Goal: Use online tool/utility: Utilize a website feature to perform a specific function

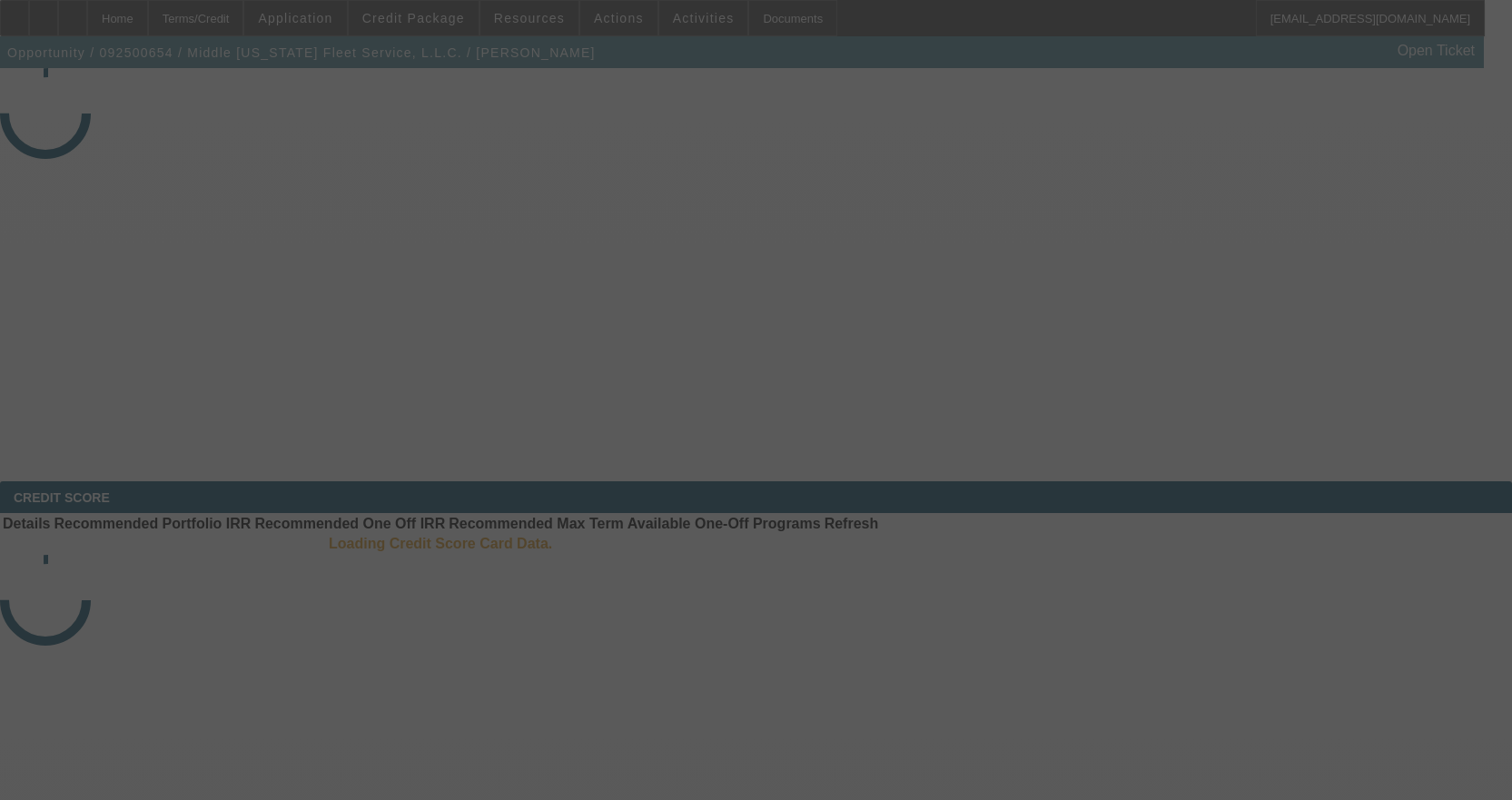
select select "4"
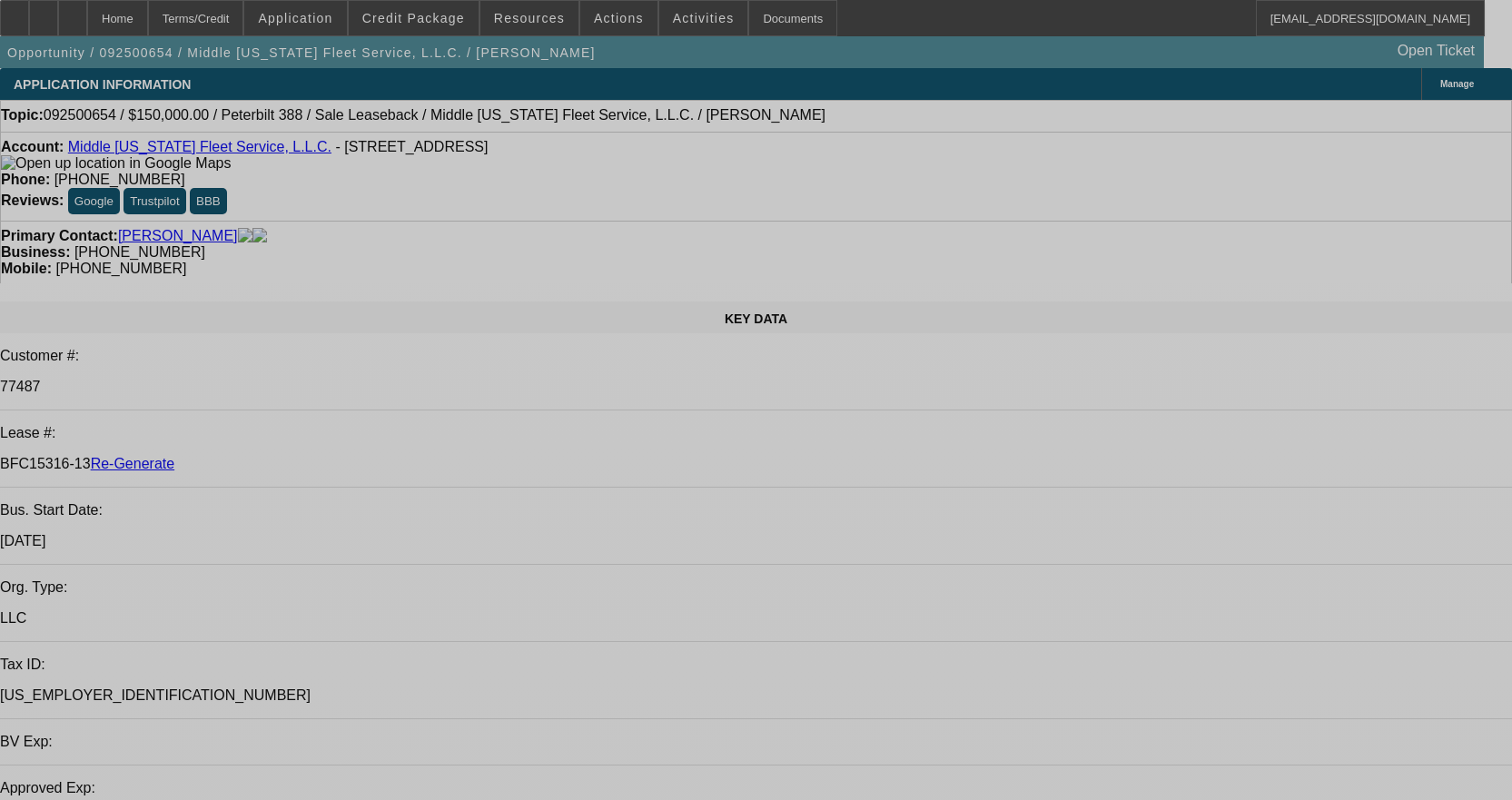
select select "0"
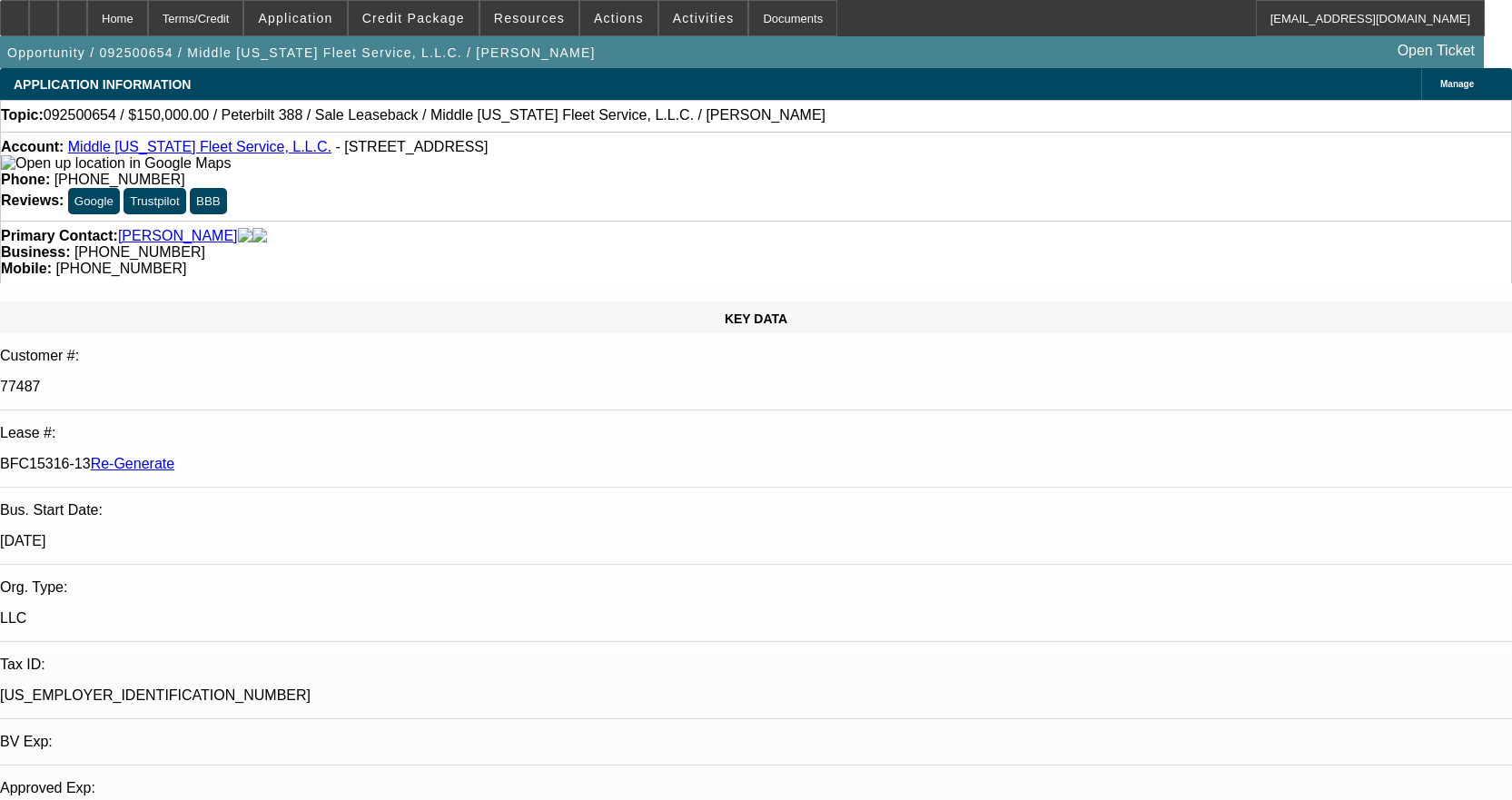
select select "2"
select select "0"
select select "6"
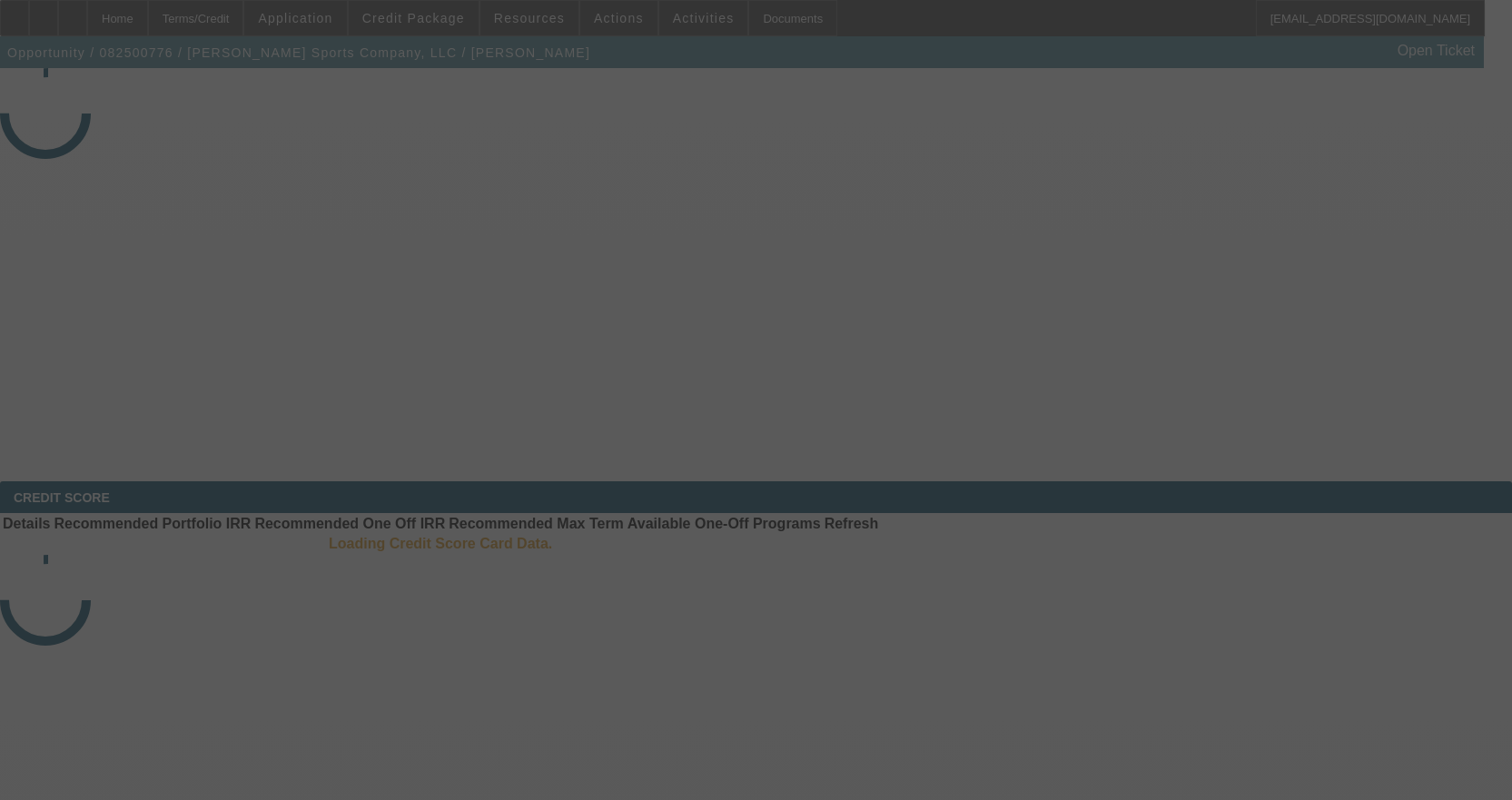
select select "4"
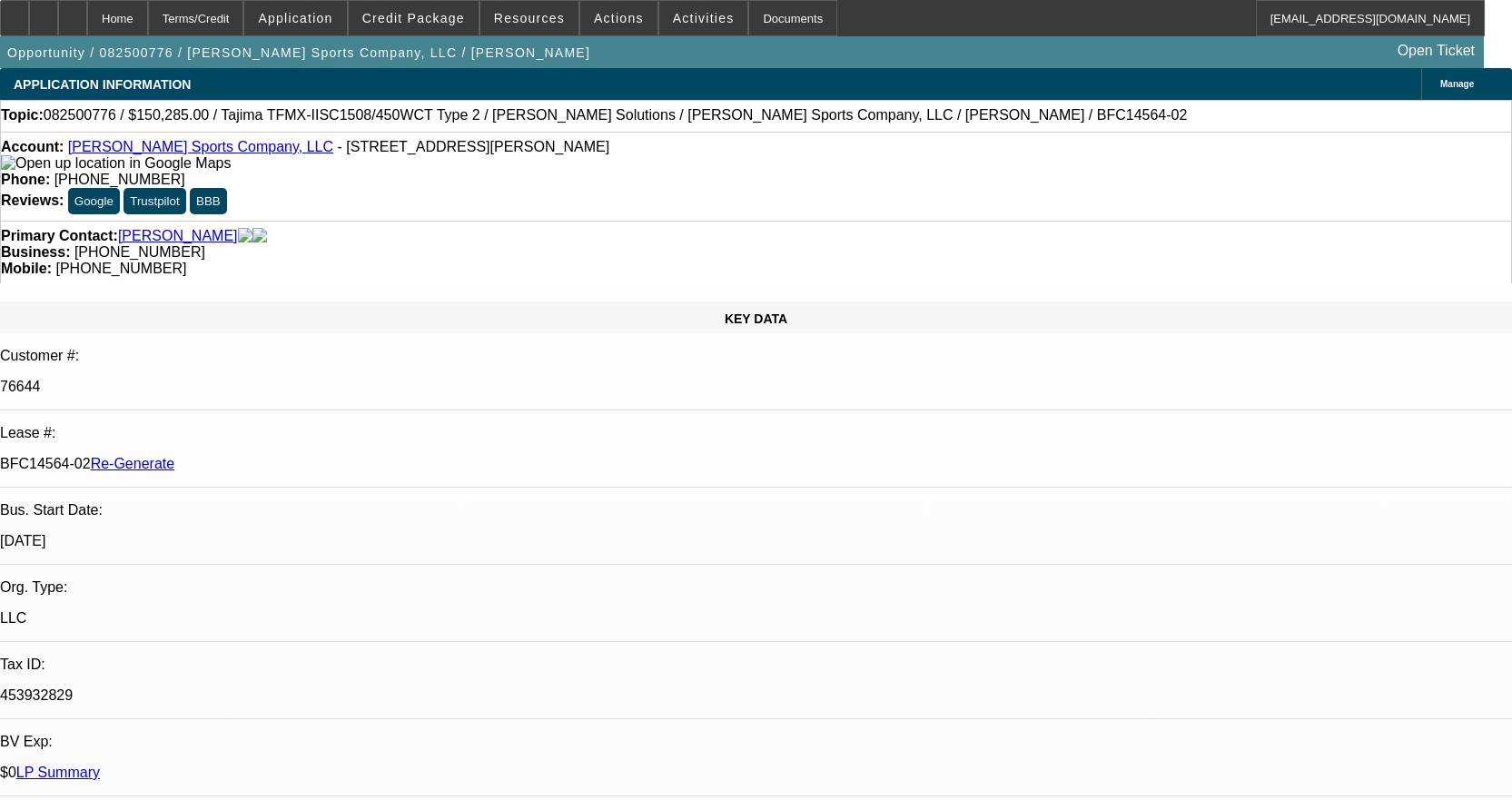
select select "0"
select select "2"
select select "0"
select select "2"
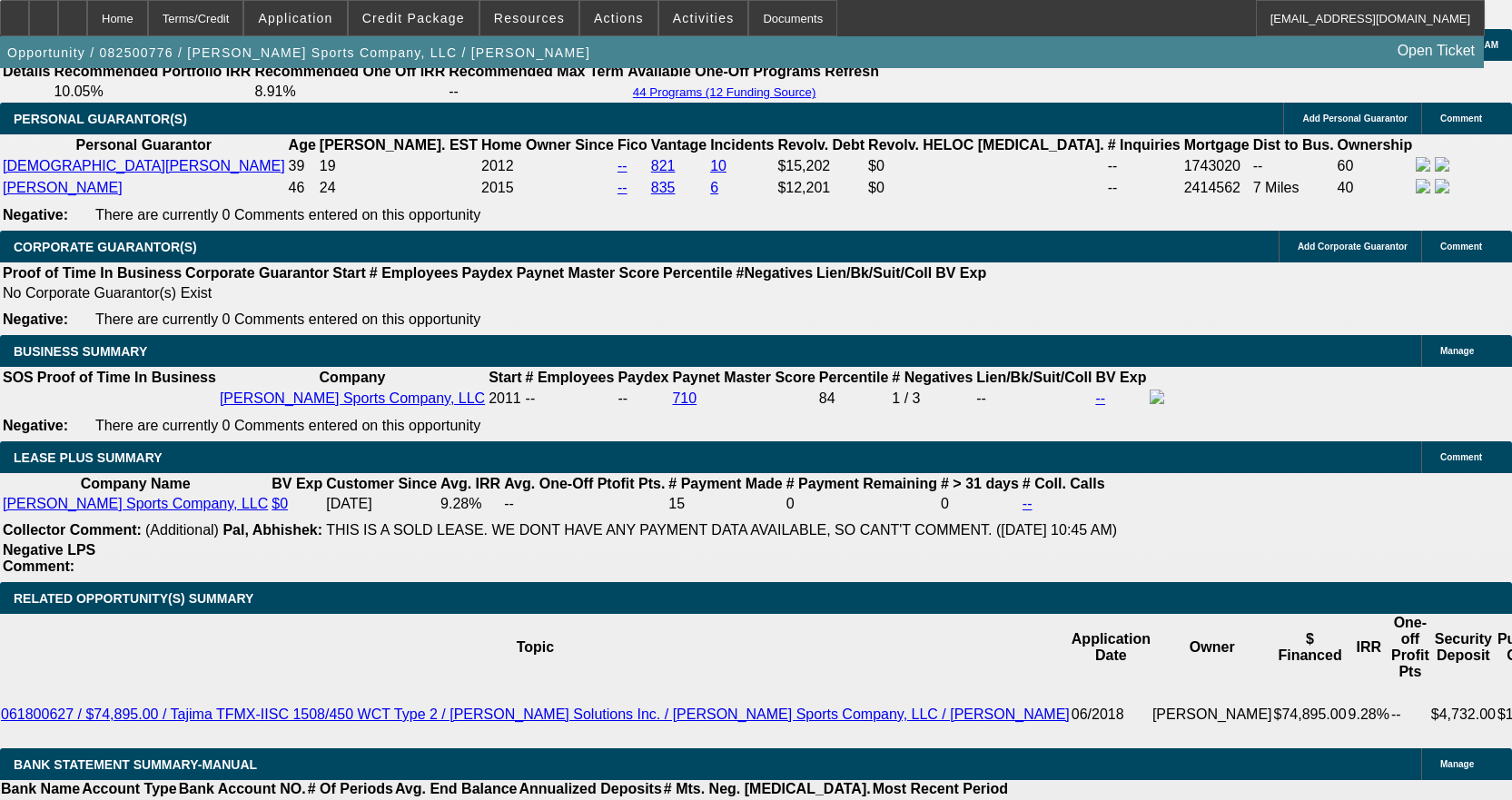
scroll to position [3178, 0]
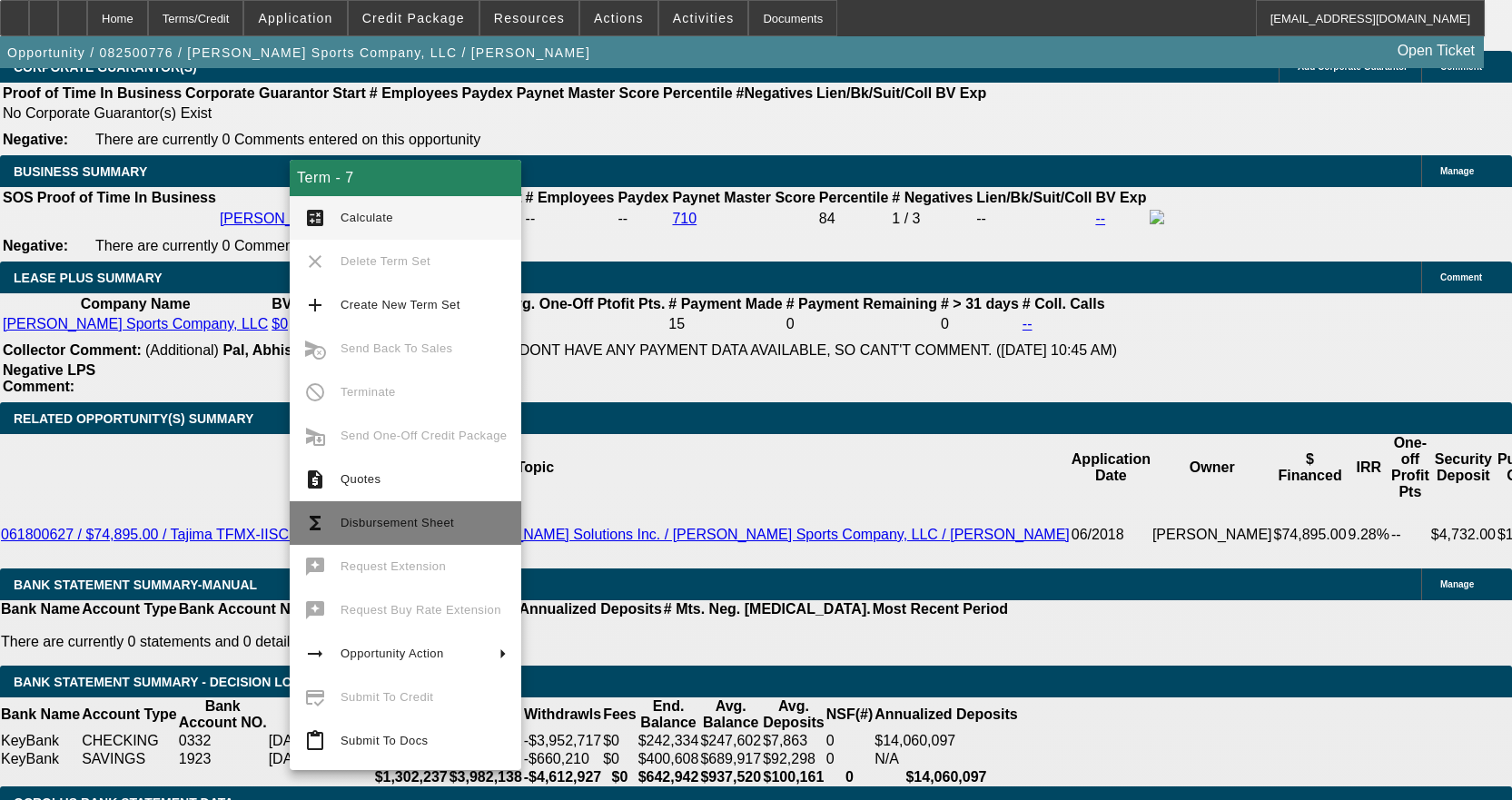
click at [334, 526] on button "functions Disbursement Sheet" at bounding box center [406, 522] width 232 height 44
